Goal: Task Accomplishment & Management: Use online tool/utility

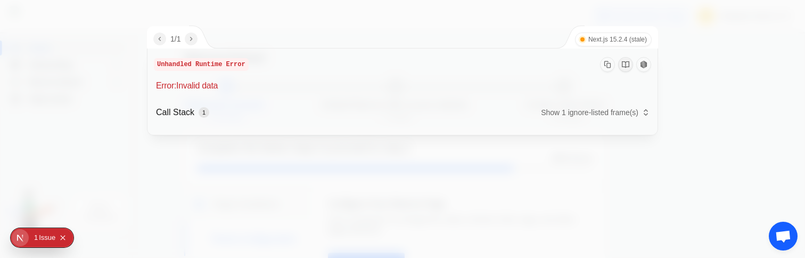
click at [132, 125] on div at bounding box center [402, 129] width 805 height 258
click at [199, 115] on p "Call Stack 1" at bounding box center [182, 112] width 53 height 13
click at [37, 237] on div "1" at bounding box center [36, 237] width 4 height 19
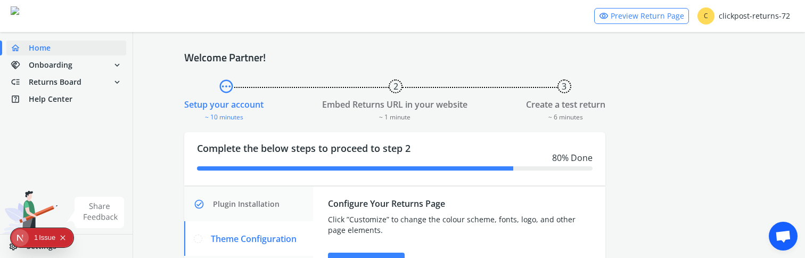
click at [37, 237] on div "1" at bounding box center [36, 237] width 4 height 19
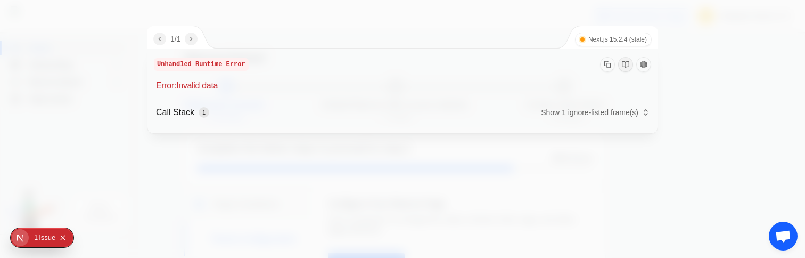
click at [131, 157] on div at bounding box center [402, 129] width 805 height 258
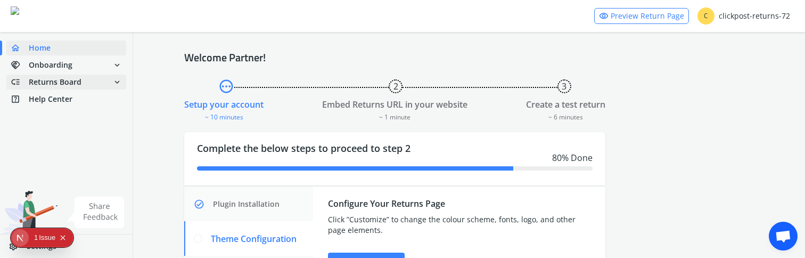
click at [81, 82] on span "low_priority Returns Board expand_more" at bounding box center [66, 81] width 120 height 15
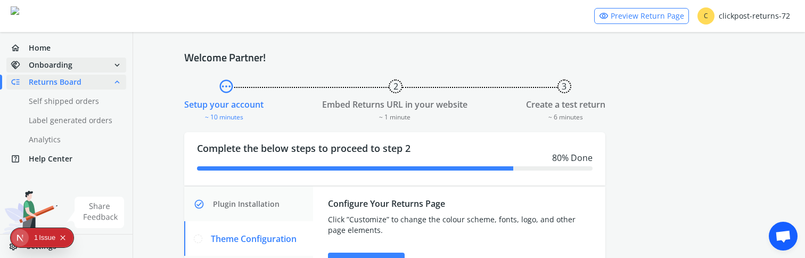
click at [82, 70] on span "handshake Onboarding expand_more" at bounding box center [66, 64] width 120 height 15
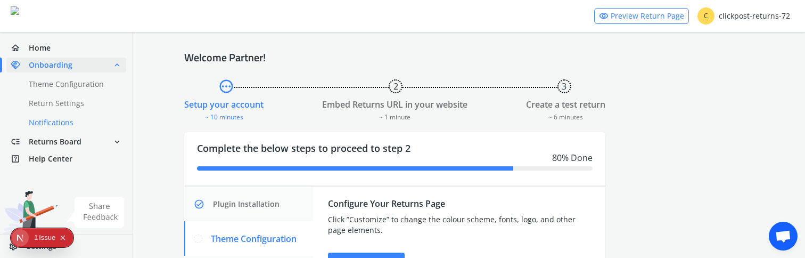
click at [64, 118] on link "done Notifications" at bounding box center [72, 122] width 132 height 15
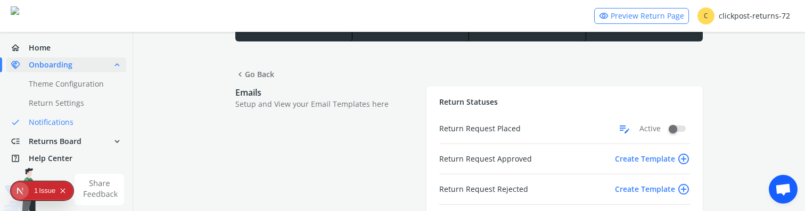
scroll to position [66, 0]
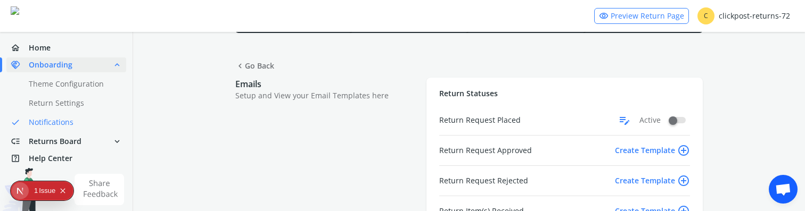
click at [621, 120] on span "edit_note" at bounding box center [624, 120] width 13 height 17
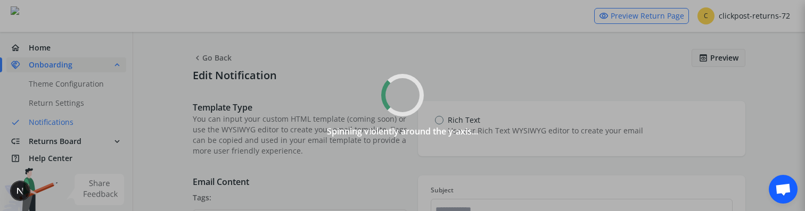
type input "**********"
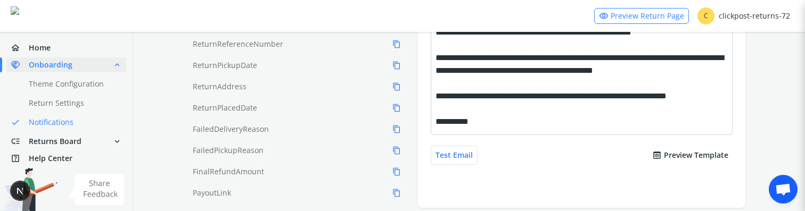
scroll to position [344, 0]
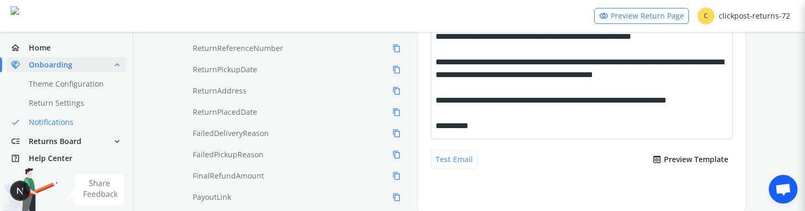
click at [455, 160] on button "Test Email" at bounding box center [453, 159] width 47 height 19
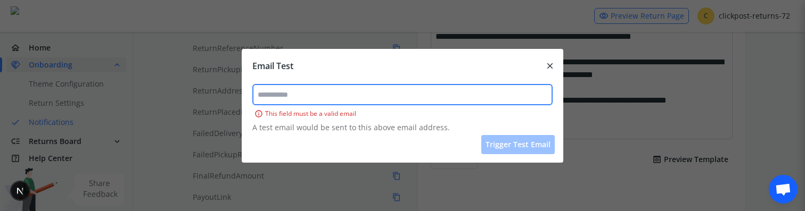
click at [336, 92] on input "text" at bounding box center [402, 94] width 299 height 19
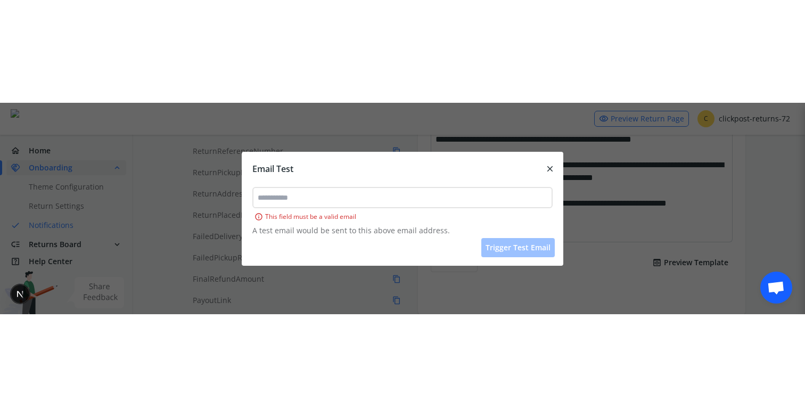
scroll to position [219, 0]
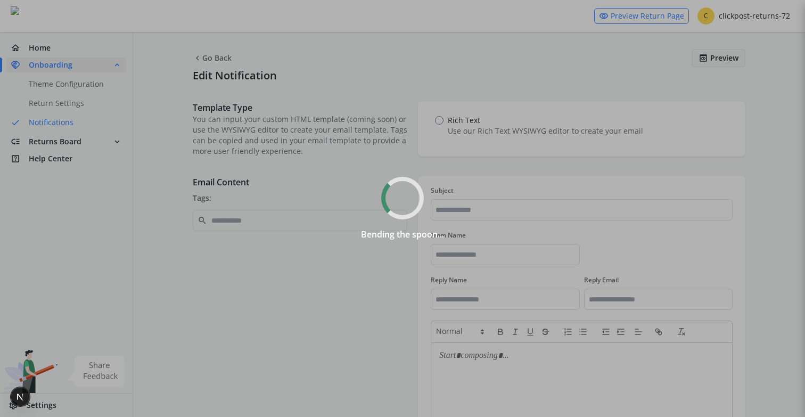
type input "**********"
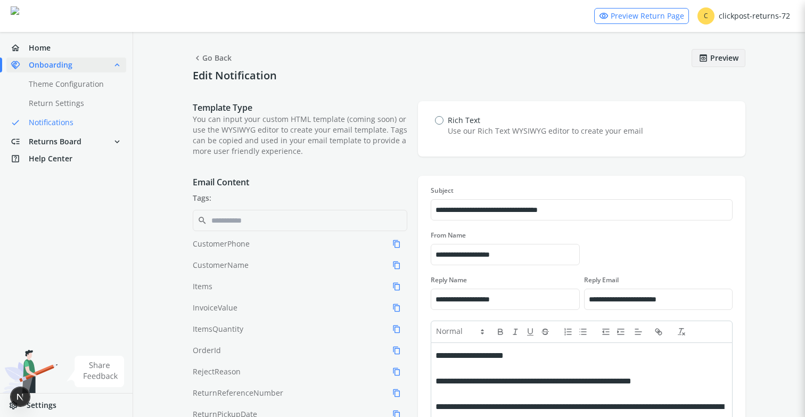
scroll to position [219, 0]
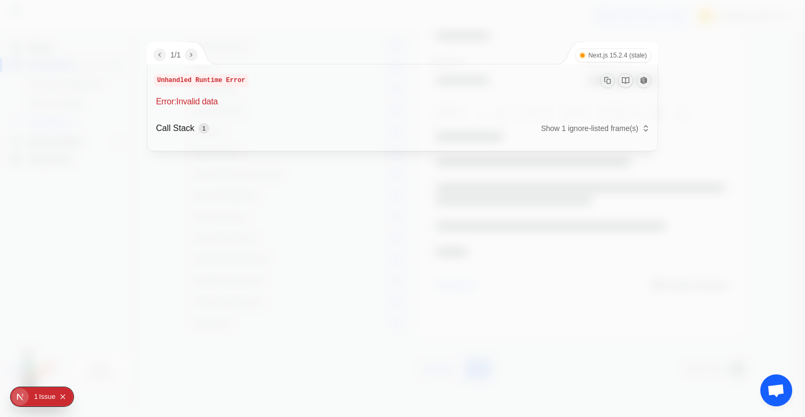
click at [361, 255] on div at bounding box center [402, 208] width 805 height 417
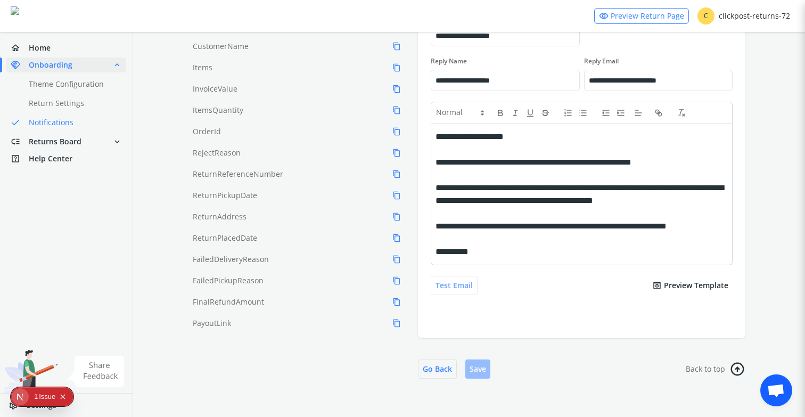
click at [445, 283] on button "Test Email" at bounding box center [453, 285] width 47 height 19
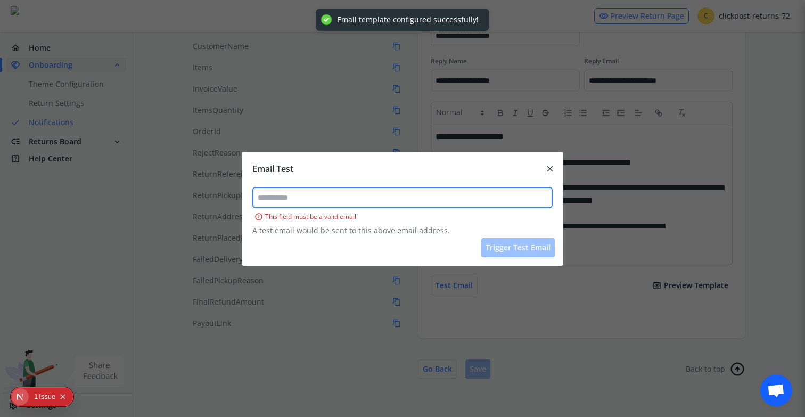
click at [354, 190] on input "text" at bounding box center [402, 197] width 299 height 19
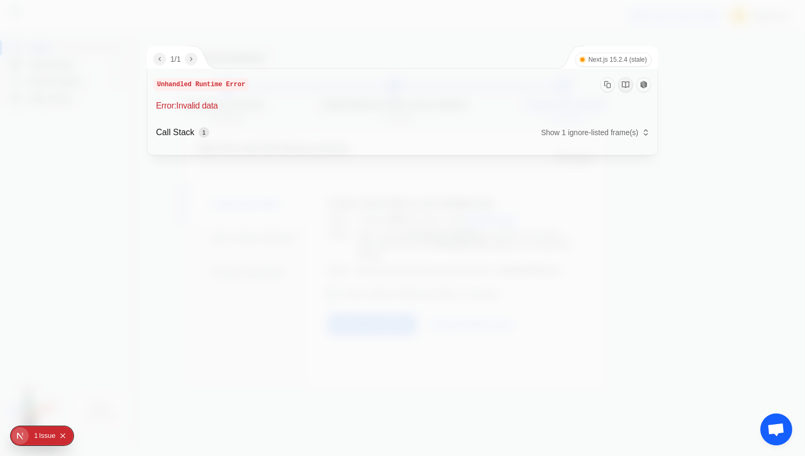
click at [144, 163] on div at bounding box center [402, 228] width 805 height 456
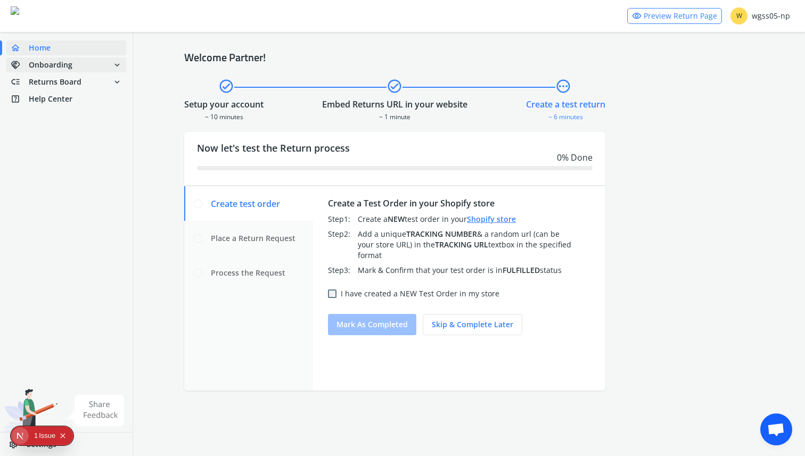
click at [89, 68] on span "handshake Onboarding expand_more" at bounding box center [66, 64] width 120 height 15
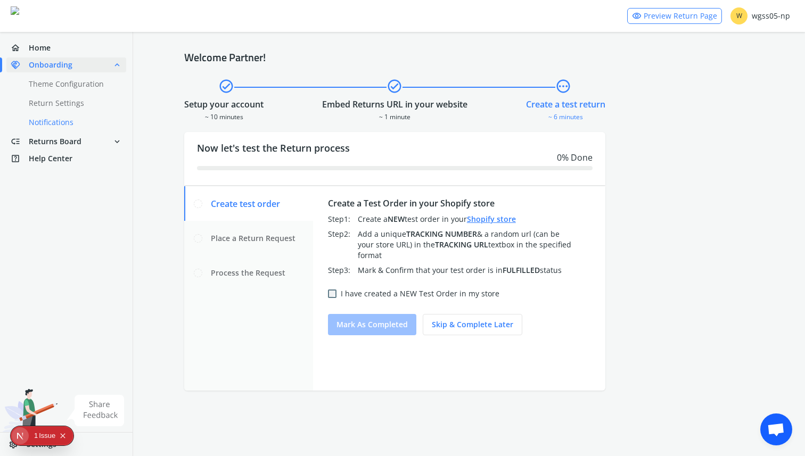
click at [69, 118] on link "done Notifications" at bounding box center [72, 122] width 132 height 15
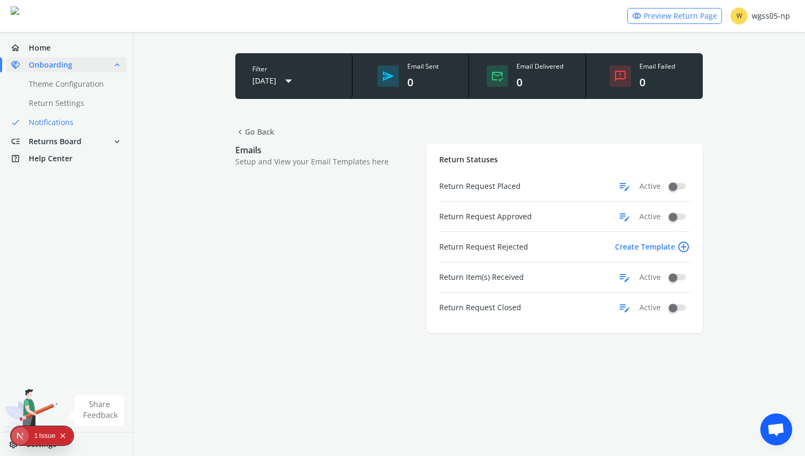
click at [623, 186] on span "edit_note" at bounding box center [624, 186] width 13 height 17
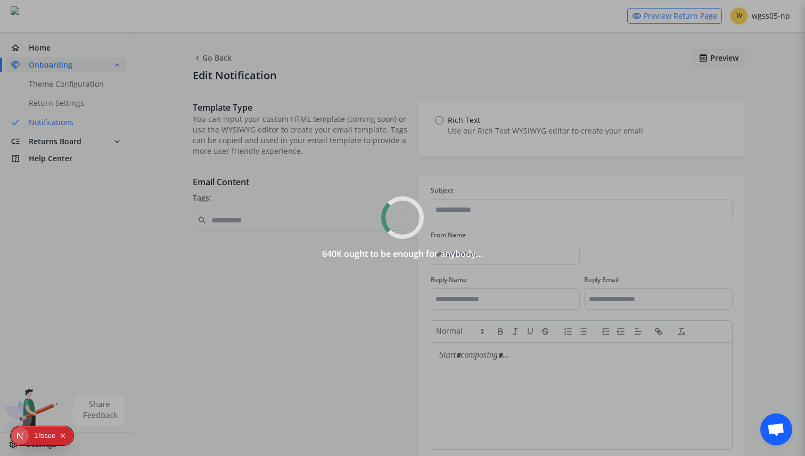
type input "**********"
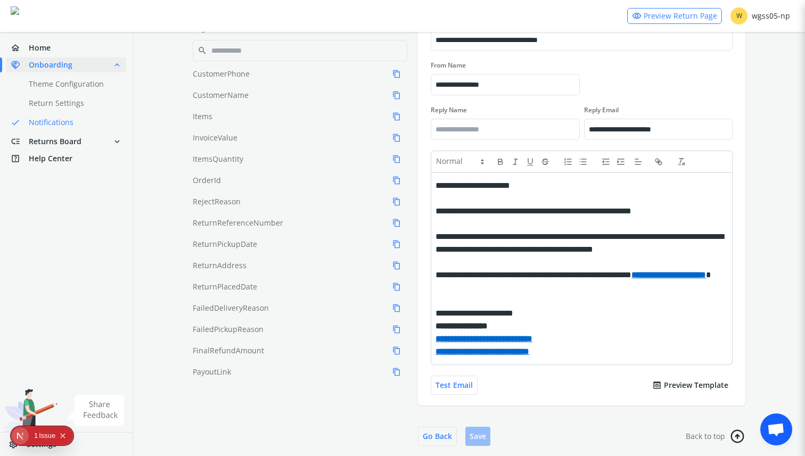
scroll to position [198, 0]
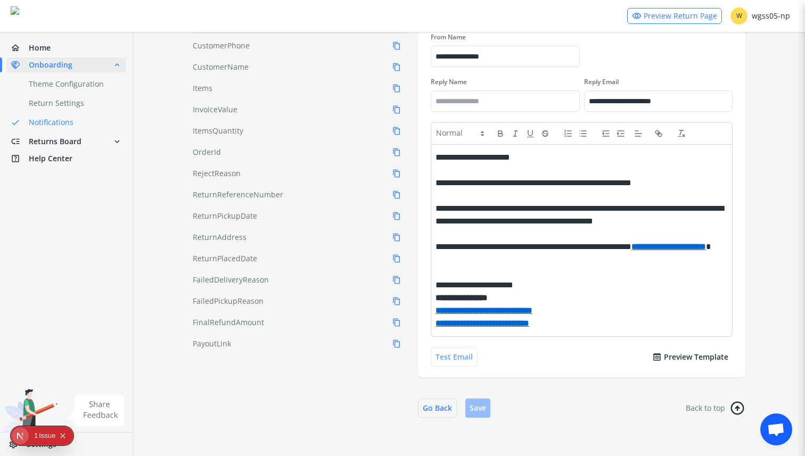
click at [456, 361] on button "Test Email" at bounding box center [453, 356] width 47 height 19
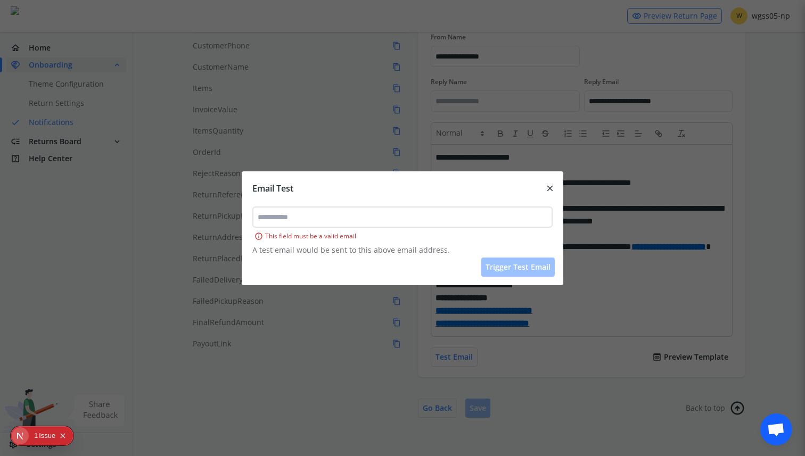
click at [548, 188] on span "close" at bounding box center [550, 188] width 10 height 15
